Goal: Feedback & Contribution: Leave review/rating

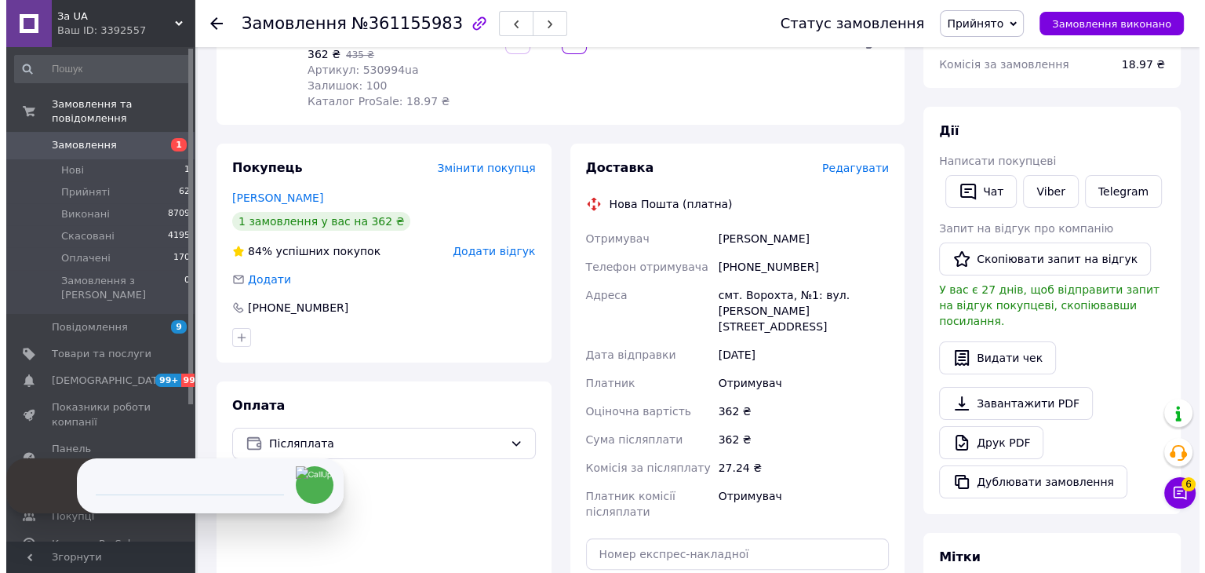
scroll to position [235, 0]
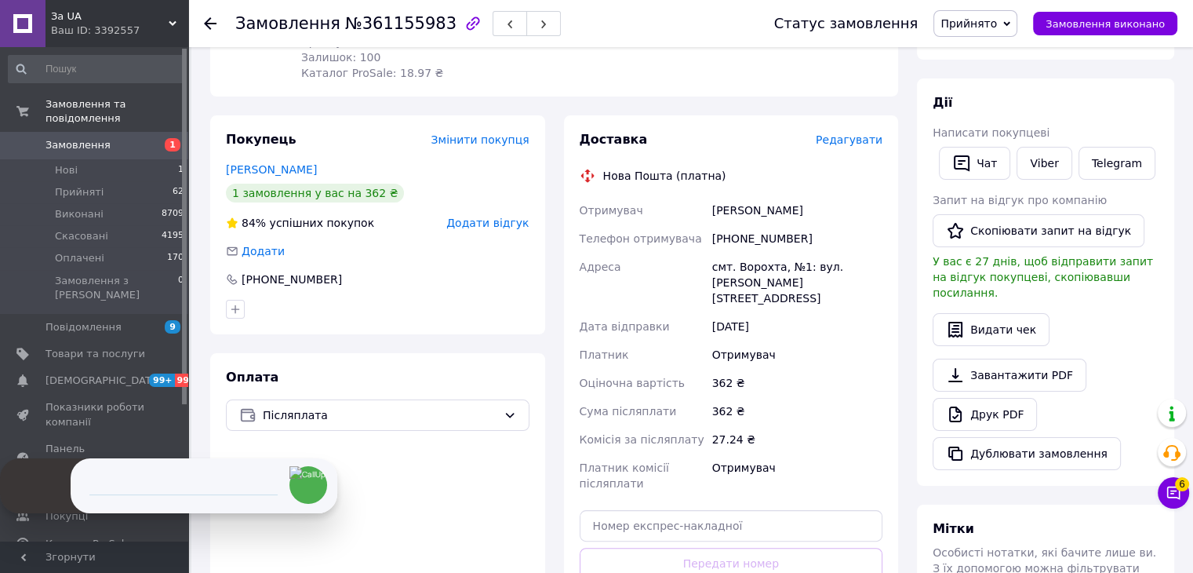
click at [495, 217] on span "Додати відгук" at bounding box center [487, 223] width 82 height 13
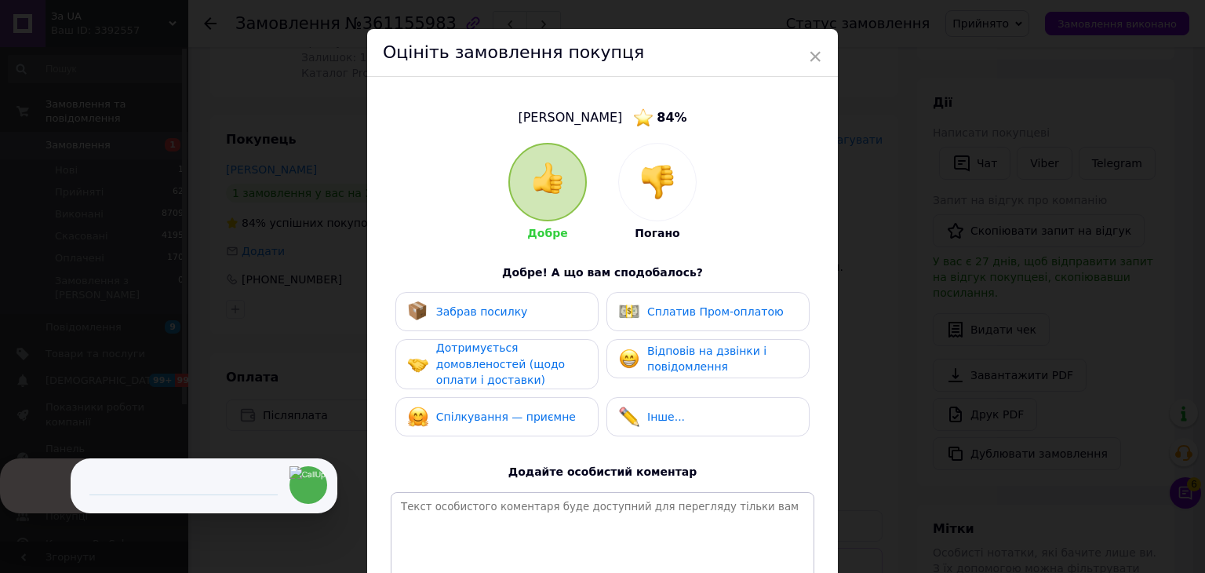
scroll to position [0, 0]
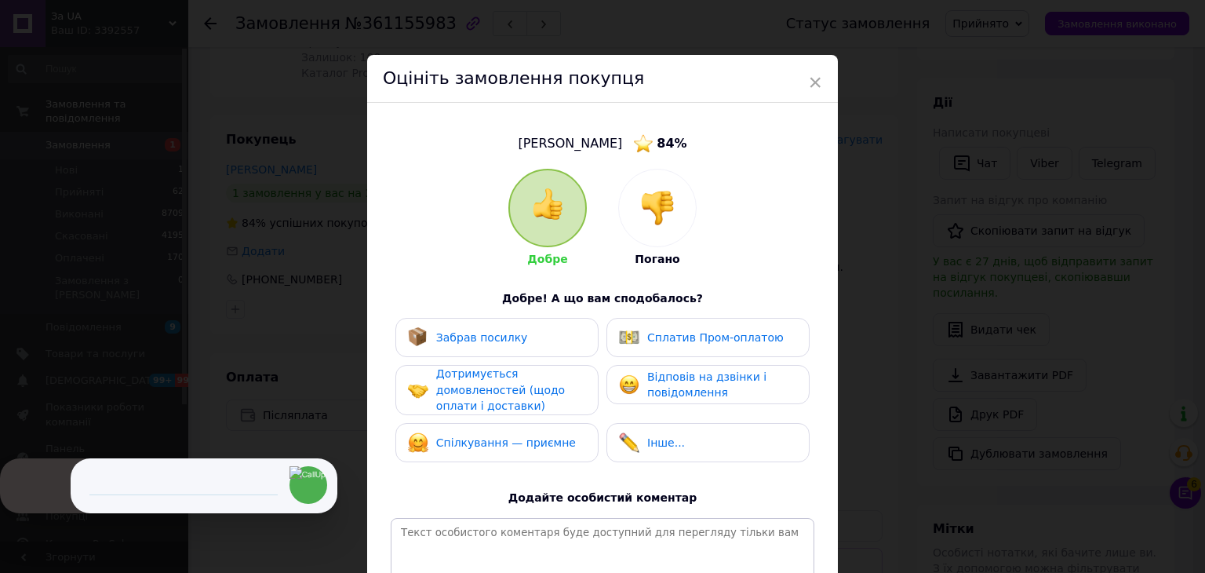
click at [663, 214] on img at bounding box center [657, 208] width 35 height 35
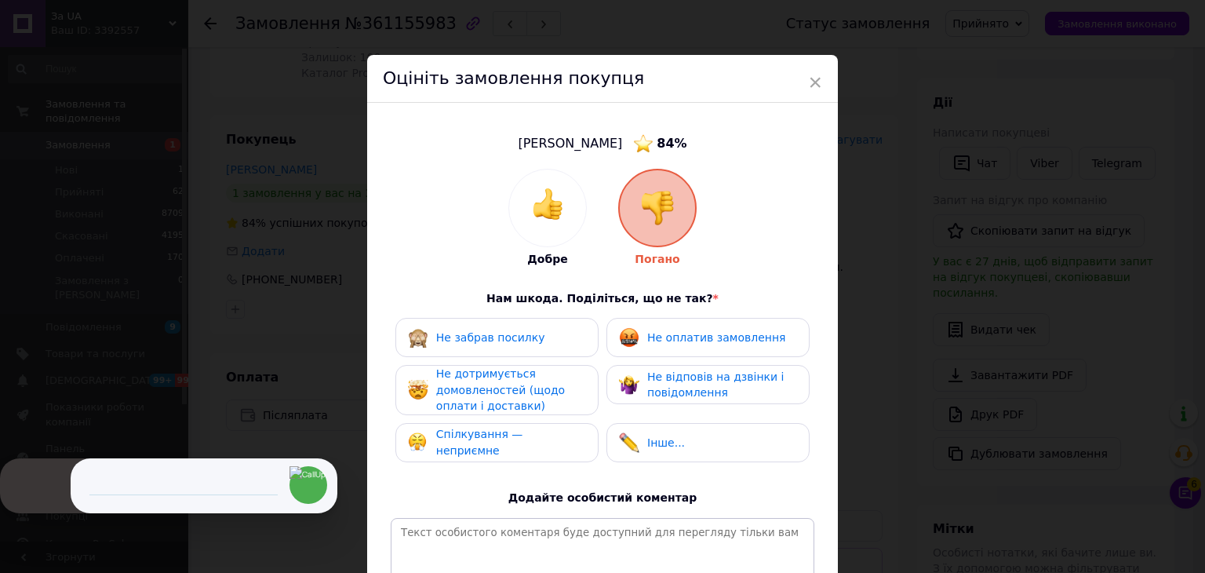
click at [479, 444] on span "Спілкування — неприємне" at bounding box center [479, 442] width 87 height 29
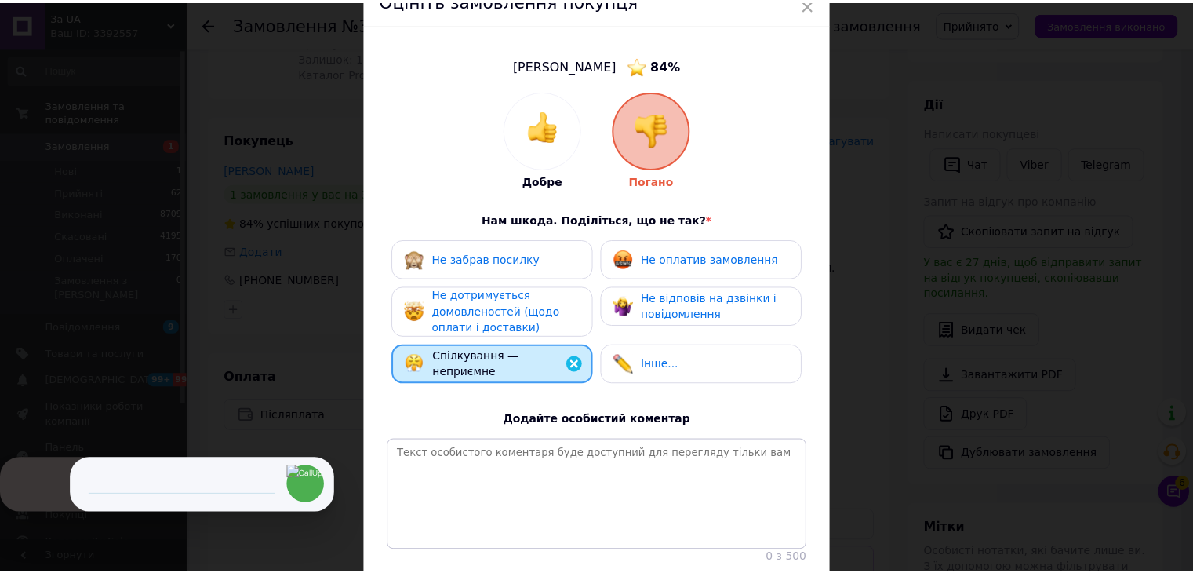
scroll to position [204, 0]
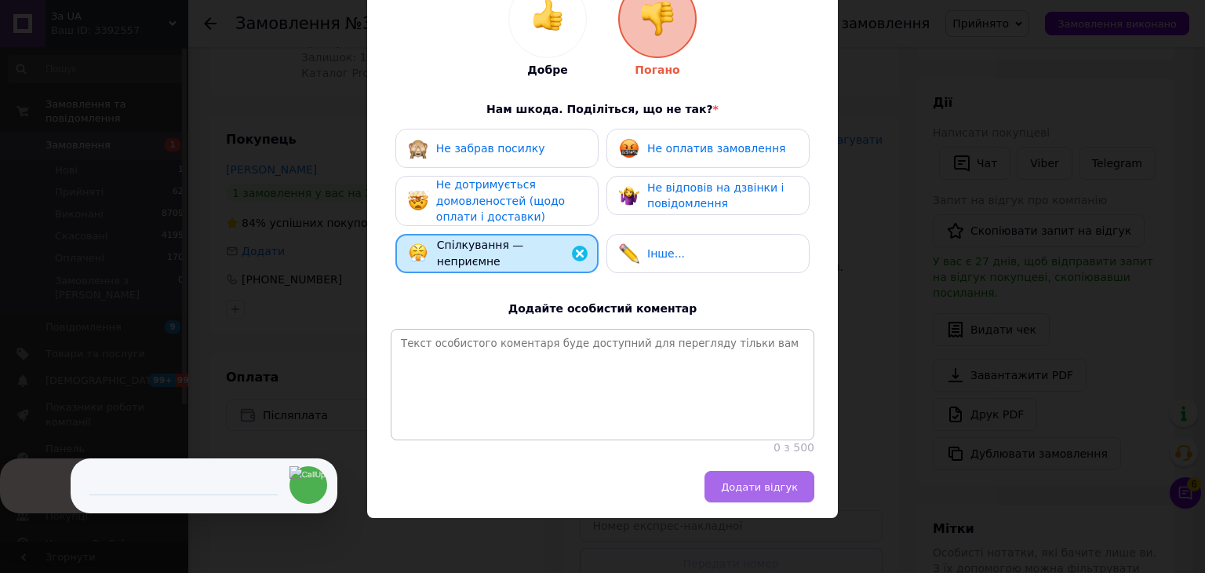
click at [758, 490] on span "Додати відгук" at bounding box center [759, 487] width 77 height 12
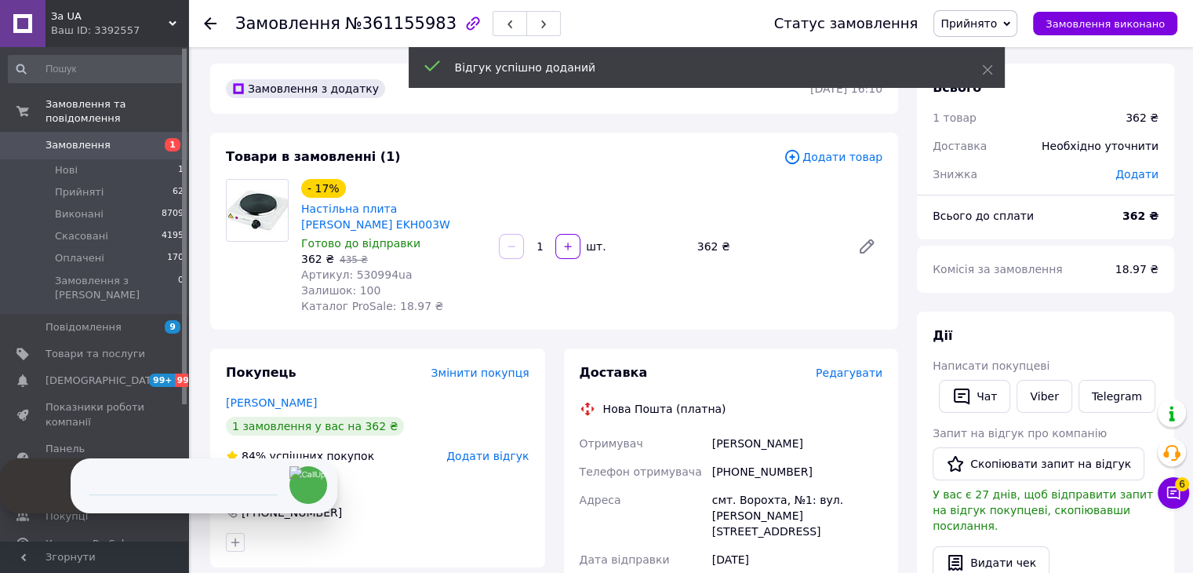
scroll to position [0, 0]
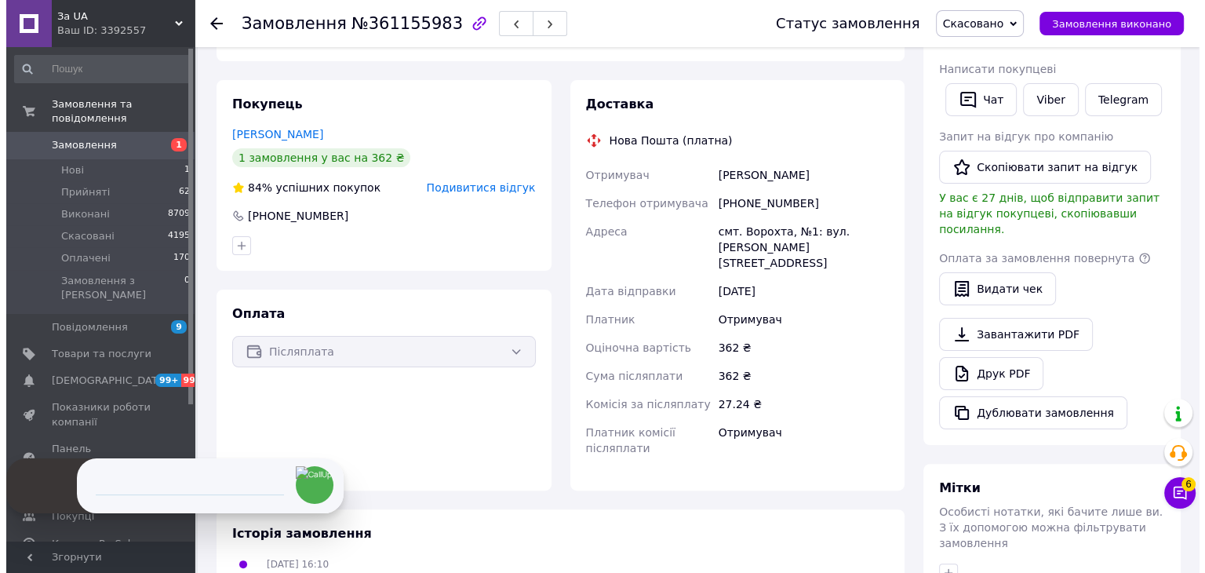
scroll to position [314, 0]
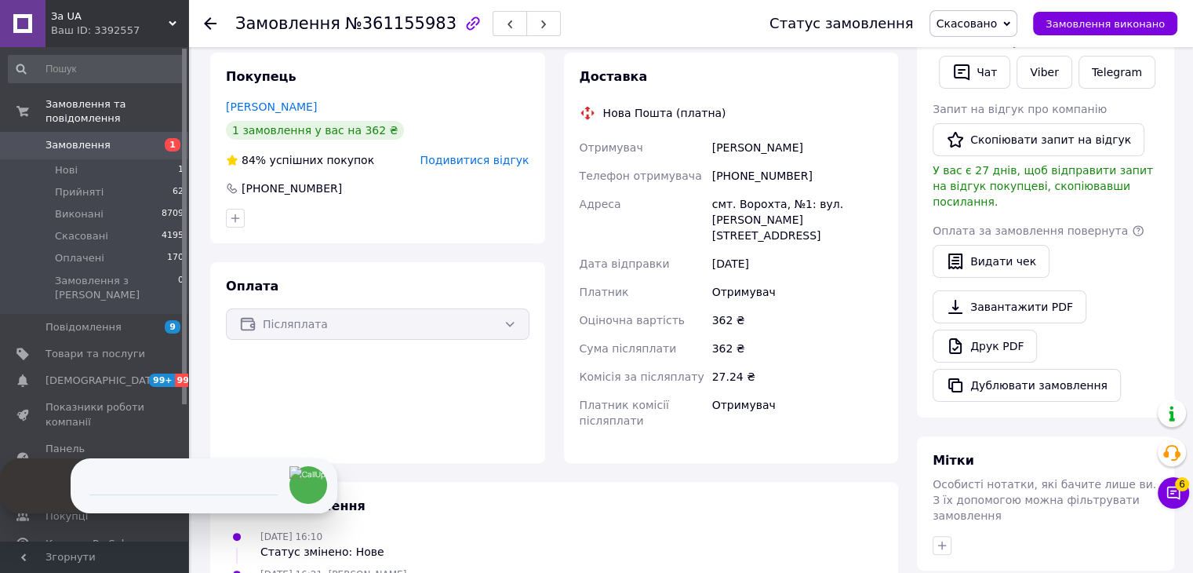
click at [458, 154] on span "Подивитися відгук" at bounding box center [475, 160] width 109 height 13
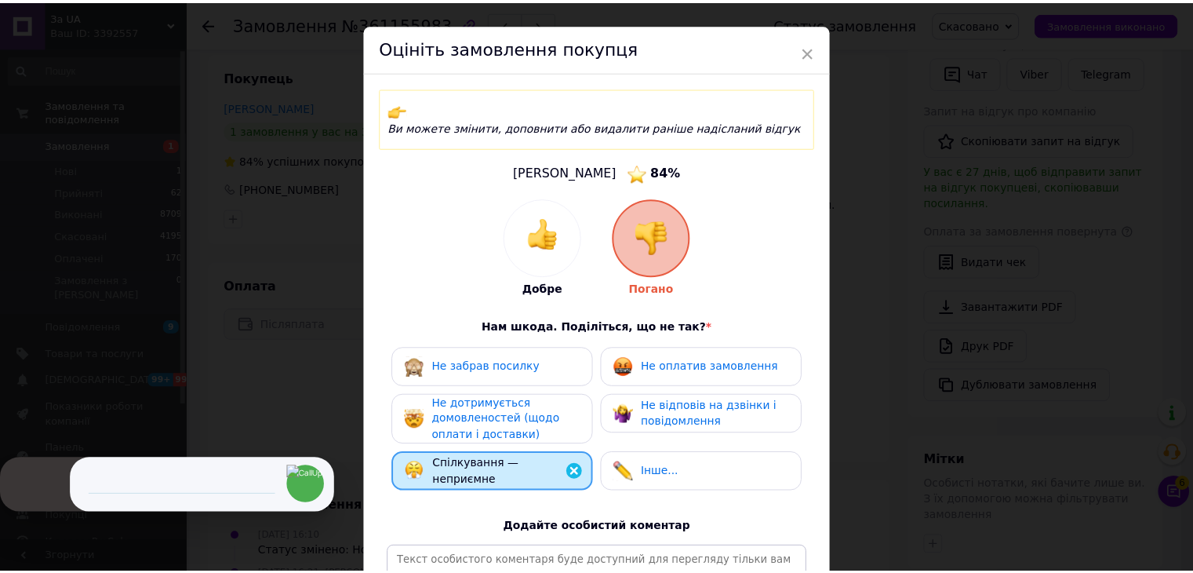
scroll to position [0, 0]
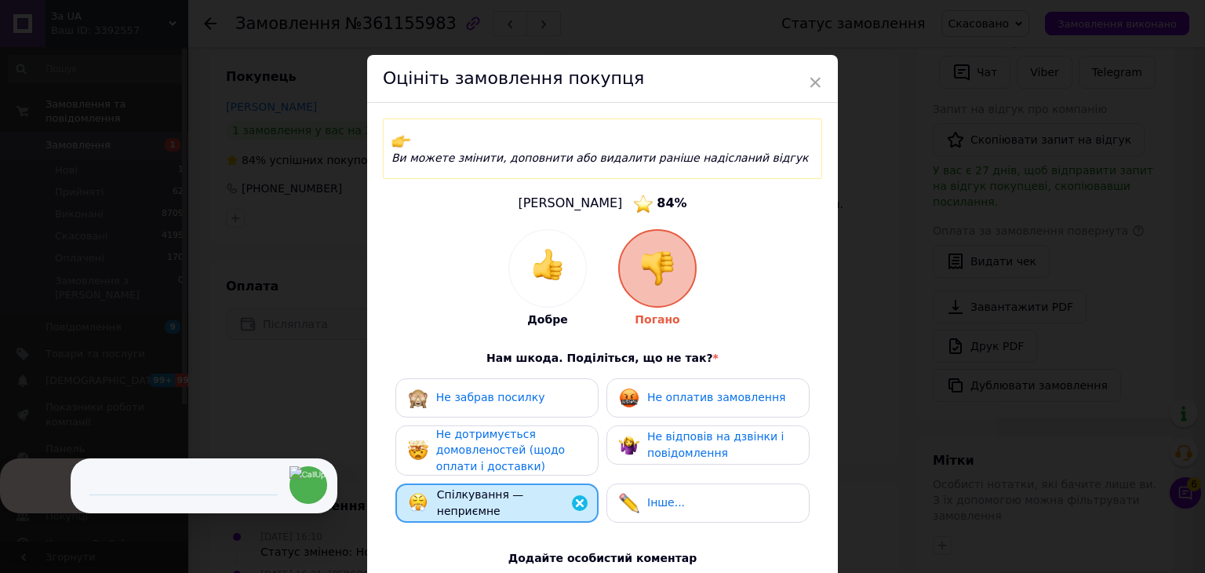
click at [942, 241] on div "× Оцініть замовлення покупця Ви можете змінити, доповнити або видалити раніше н…" at bounding box center [602, 286] width 1205 height 573
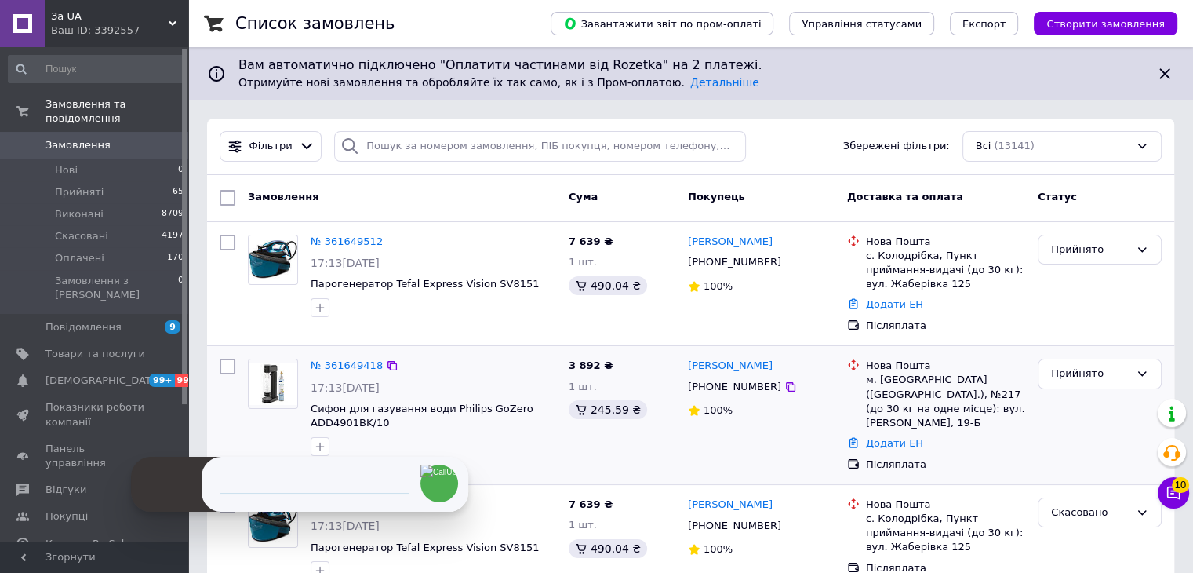
scroll to position [157, 0]
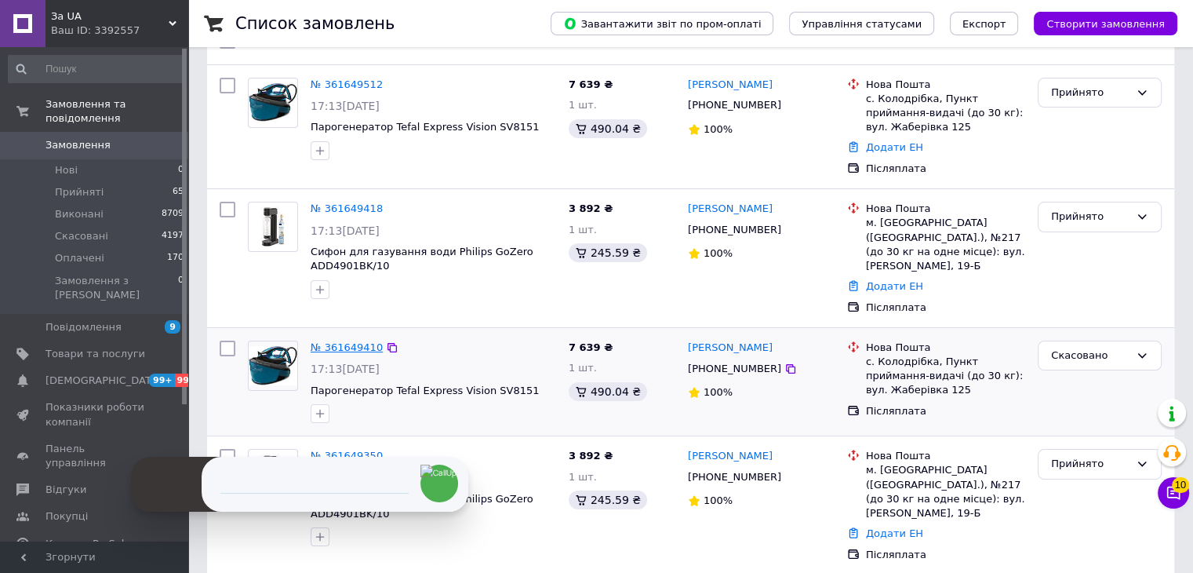
click at [344, 341] on link "№ 361649410" at bounding box center [347, 347] width 72 height 12
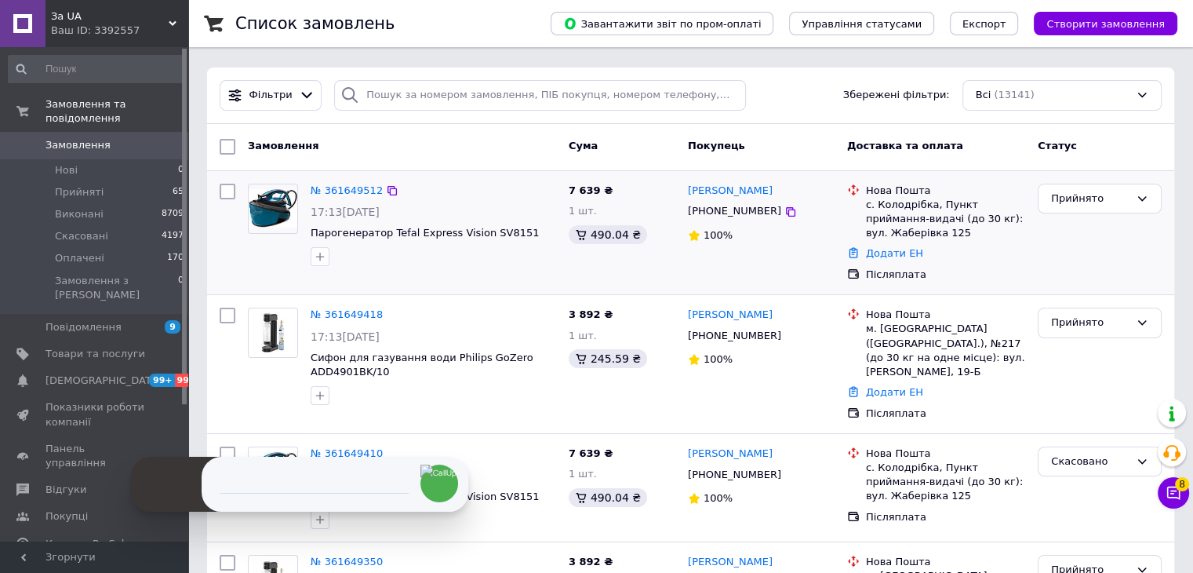
scroll to position [78, 0]
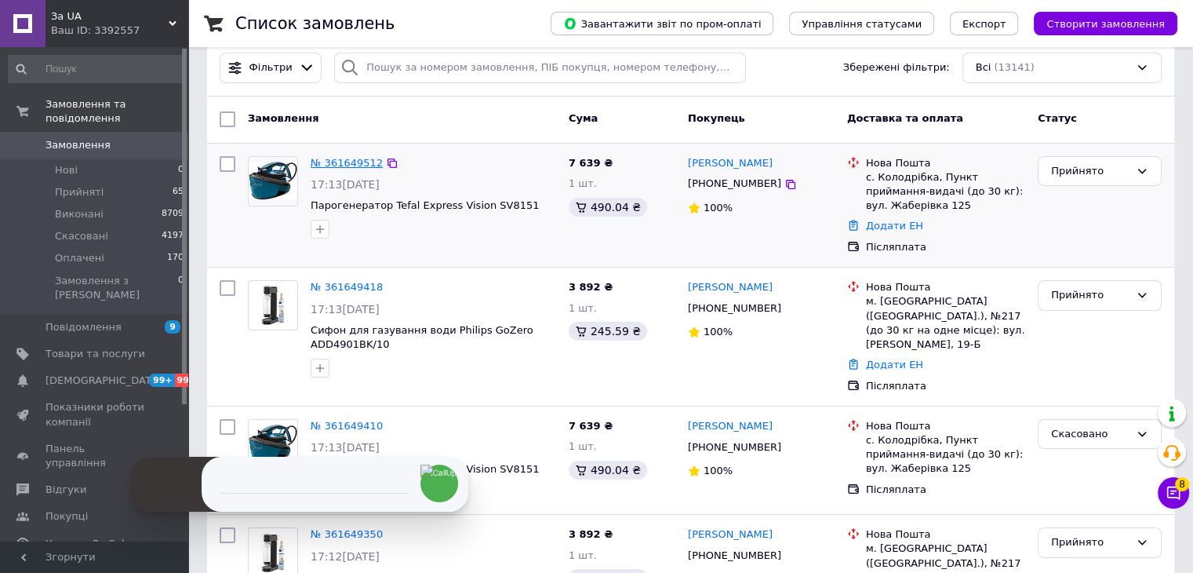
click at [362, 157] on link "№ 361649512" at bounding box center [347, 163] width 72 height 12
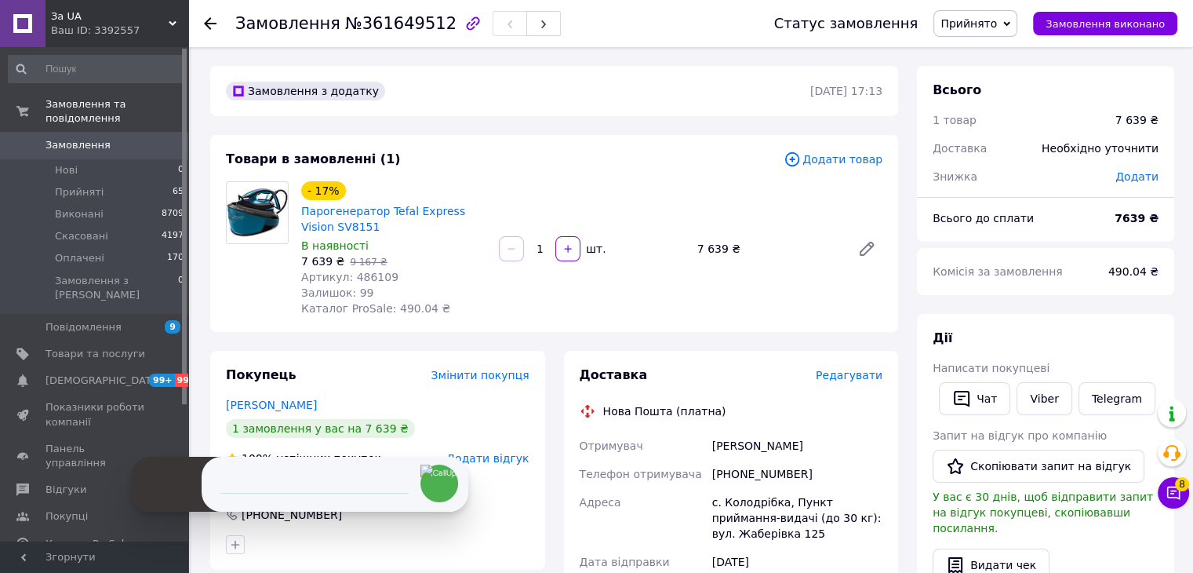
click at [383, 23] on span "№361649512" at bounding box center [400, 23] width 111 height 19
copy span "361649512"
